Goal: Task Accomplishment & Management: Manage account settings

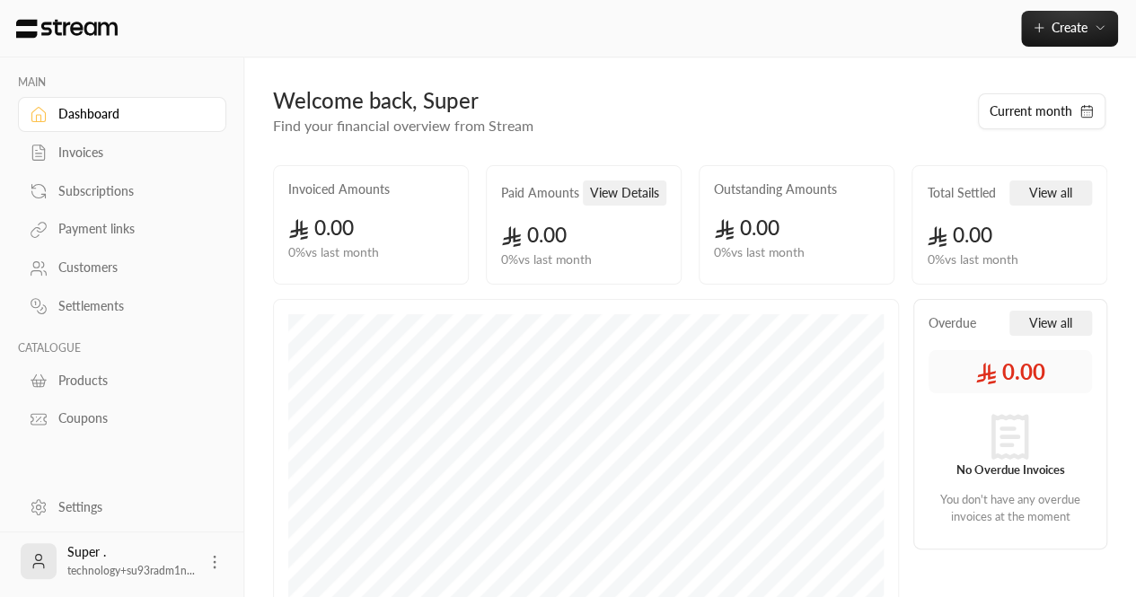
click at [219, 565] on icon at bounding box center [215, 562] width 18 height 18
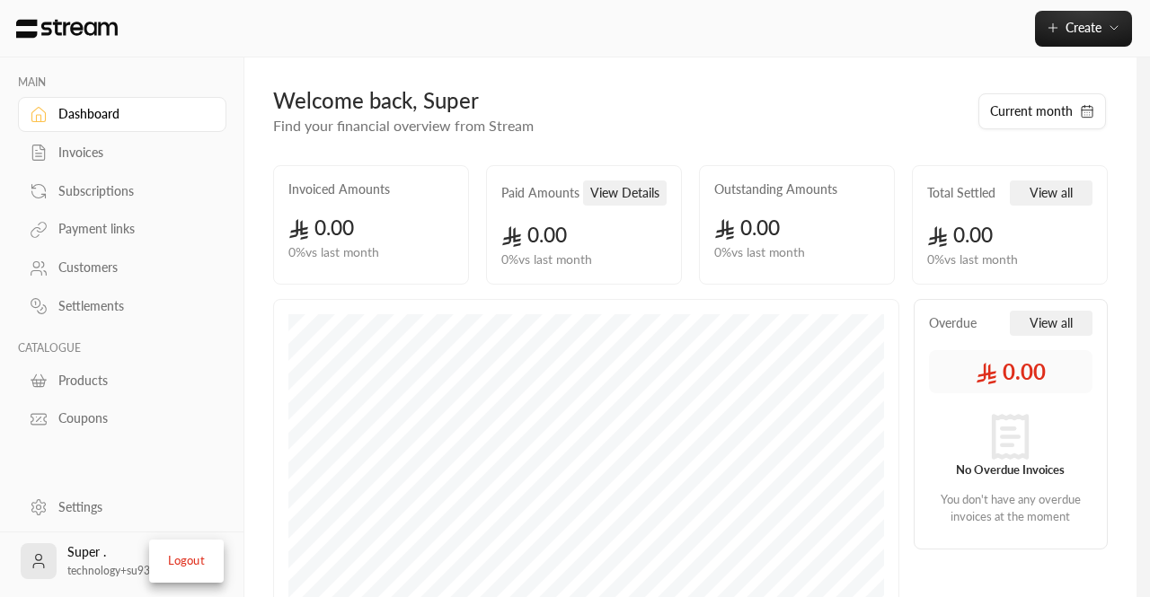
click at [111, 477] on div at bounding box center [575, 298] width 1150 height 597
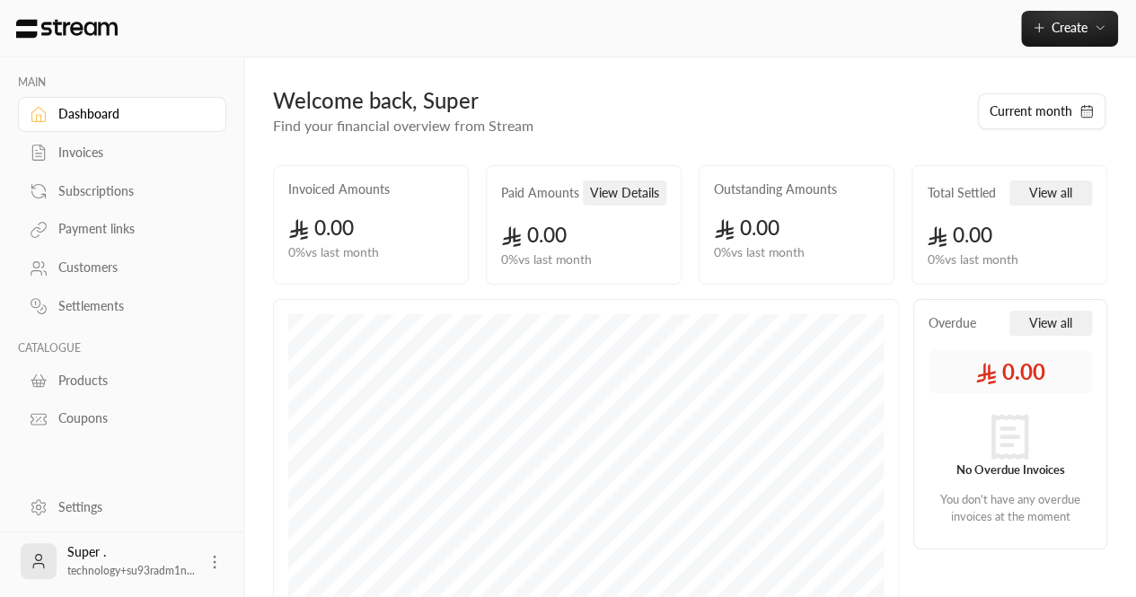
click at [74, 495] on link "Settings" at bounding box center [122, 506] width 208 height 35
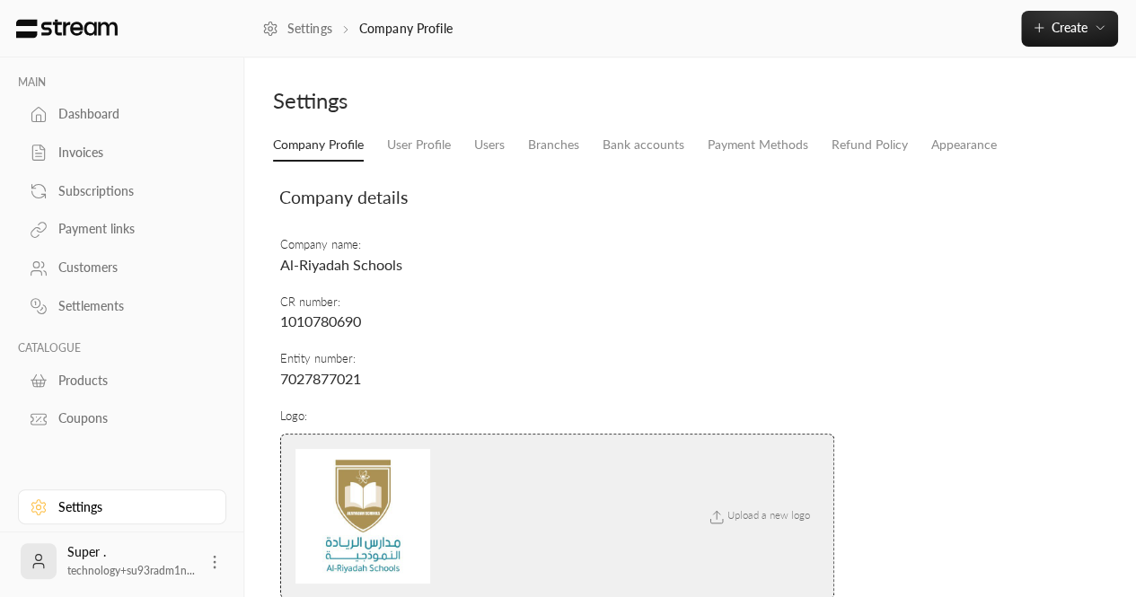
click at [65, 282] on link "Customers" at bounding box center [122, 268] width 208 height 35
